Goal: Communication & Community: Answer question/provide support

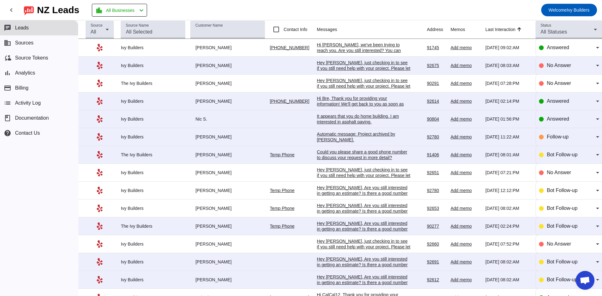
click at [337, 105] on div "Hi Bre, Thank you for providing your information! We'll get back to you as soon…" at bounding box center [364, 104] width 94 height 17
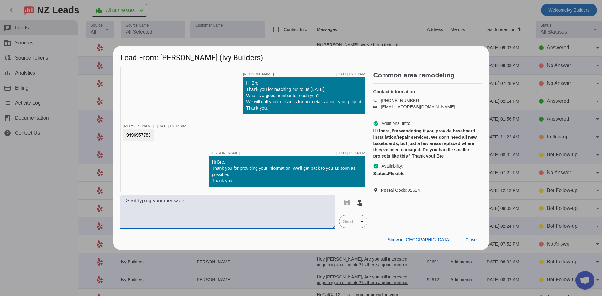
click at [253, 212] on textarea at bounding box center [227, 211] width 215 height 33
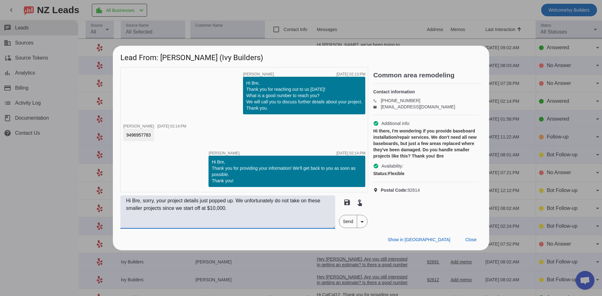
drag, startPoint x: 135, startPoint y: 201, endPoint x: 266, endPoint y: 209, distance: 131.2
click at [266, 209] on textarea "Hi Bre, sorry, your project details just popped up. We unfortunately do not tak…" at bounding box center [227, 211] width 215 height 33
type textarea "Hi Bre, sorry, your project details just popped up. We unfortunately do not tak…"
click at [350, 226] on span "Send" at bounding box center [348, 221] width 18 height 13
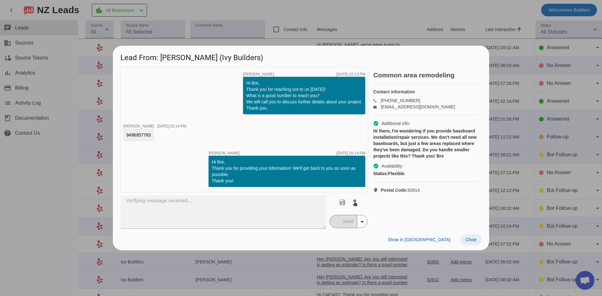
click at [469, 242] on span "Close" at bounding box center [470, 239] width 11 height 5
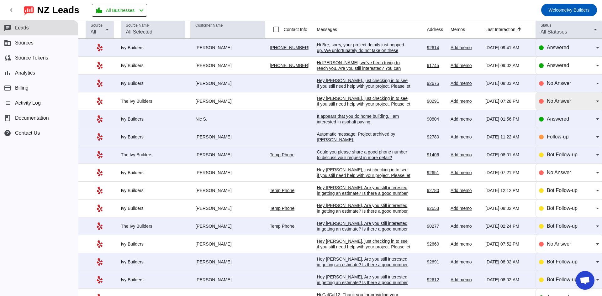
click at [560, 102] on span "No Answer" at bounding box center [558, 100] width 24 height 5
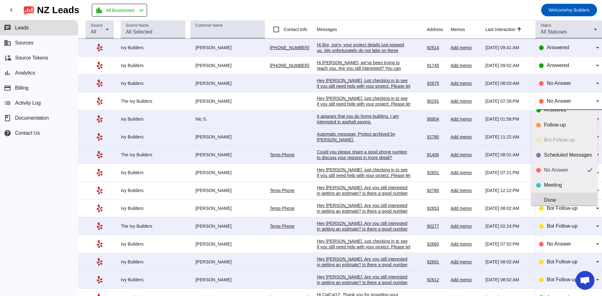
scroll to position [15, 0]
click at [559, 198] on div "Done" at bounding box center [568, 195] width 49 height 6
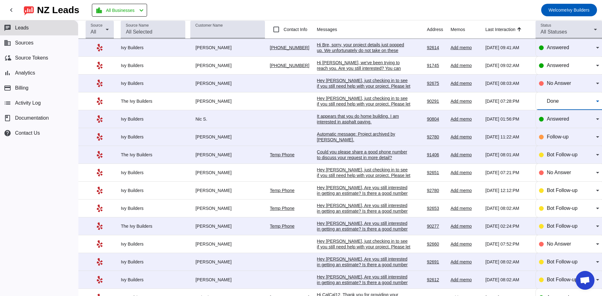
click at [326, 122] on div "It appears that you do home building. I am interested in asphalt paving." at bounding box center [364, 118] width 94 height 11
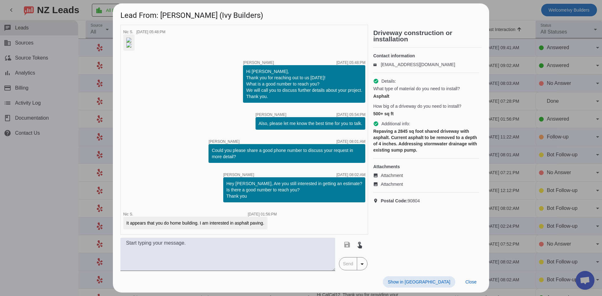
scroll to position [0, 0]
click at [131, 43] on img at bounding box center [128, 40] width 5 height 5
click at [131, 48] on img at bounding box center [128, 45] width 5 height 5
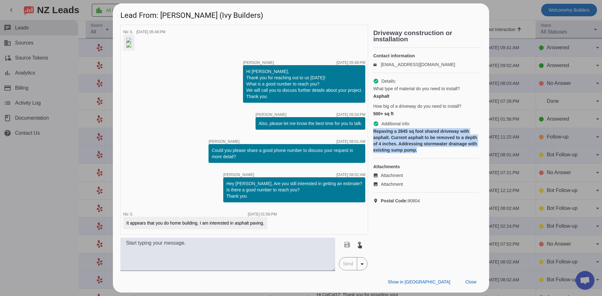
drag, startPoint x: 373, startPoint y: 135, endPoint x: 423, endPoint y: 154, distance: 53.5
click at [423, 153] on div "Repaving a 2845 sq foot shared driveway with asphalt. Current asphalt to be rem…" at bounding box center [426, 140] width 106 height 25
copy div "Repaving a 2845 sq foot shared driveway with asphalt. Current asphalt to be rem…"
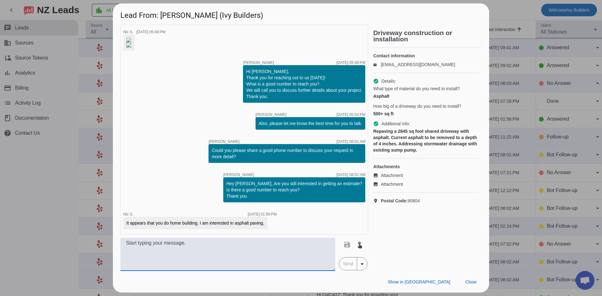
click at [227, 252] on textarea at bounding box center [227, 254] width 215 height 33
type textarea "Hello, this is something that we do as well. For this size it would be around $…"
click at [349, 270] on span "Send" at bounding box center [348, 264] width 18 height 13
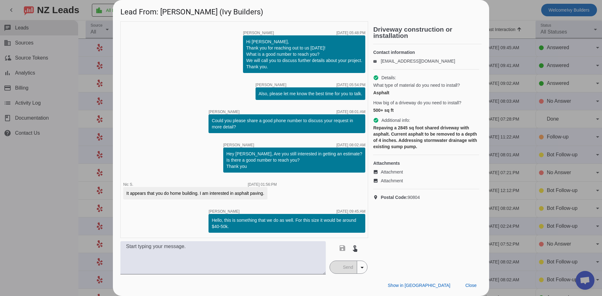
scroll to position [117, 0]
click at [474, 287] on span "Close" at bounding box center [470, 285] width 11 height 5
